Goal: Navigation & Orientation: Find specific page/section

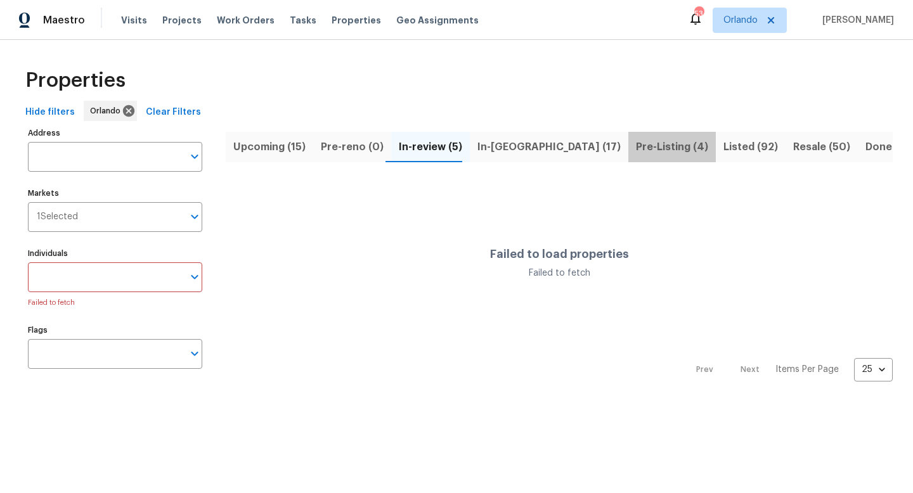
click at [636, 148] on span "Pre-Listing (4)" at bounding box center [672, 147] width 72 height 18
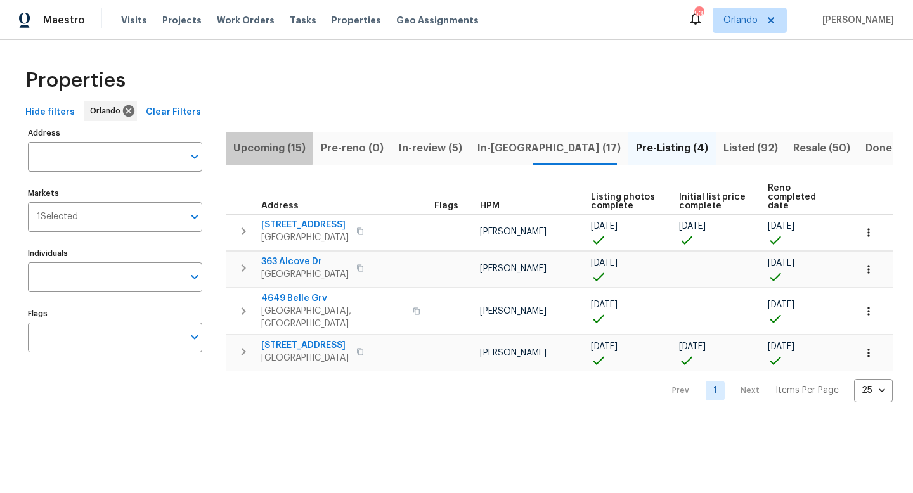
click at [267, 145] on span "Upcoming (15)" at bounding box center [269, 148] width 72 height 18
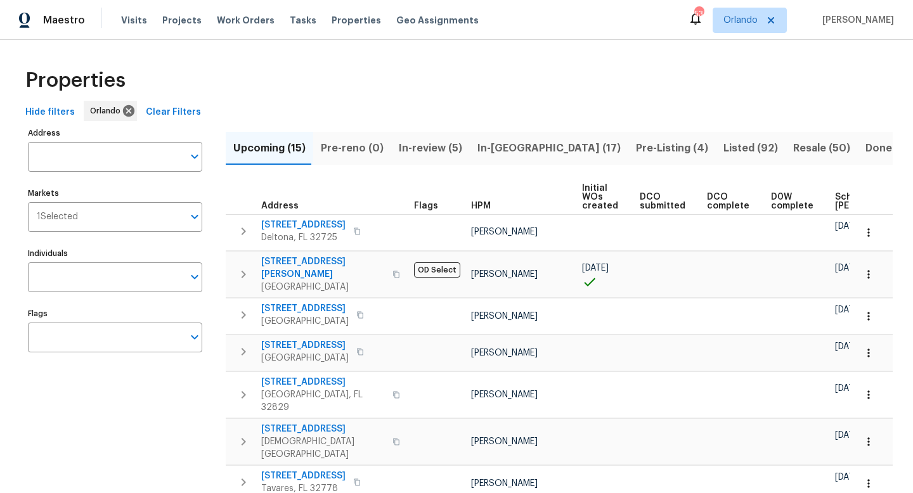
click at [344, 147] on span "Pre-reno (0)" at bounding box center [352, 148] width 63 height 18
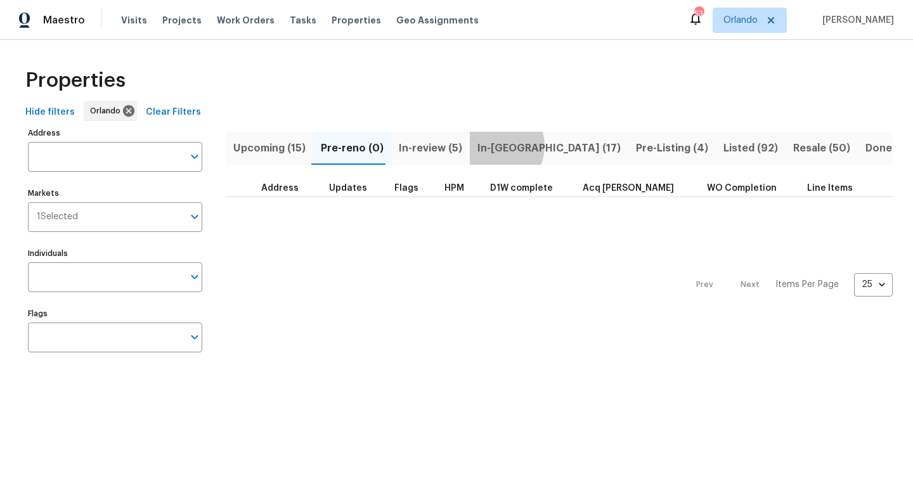
click at [486, 146] on span "In-reno (17)" at bounding box center [548, 148] width 143 height 18
